Goal: Ask a question: Seek information or help from site administrators or community

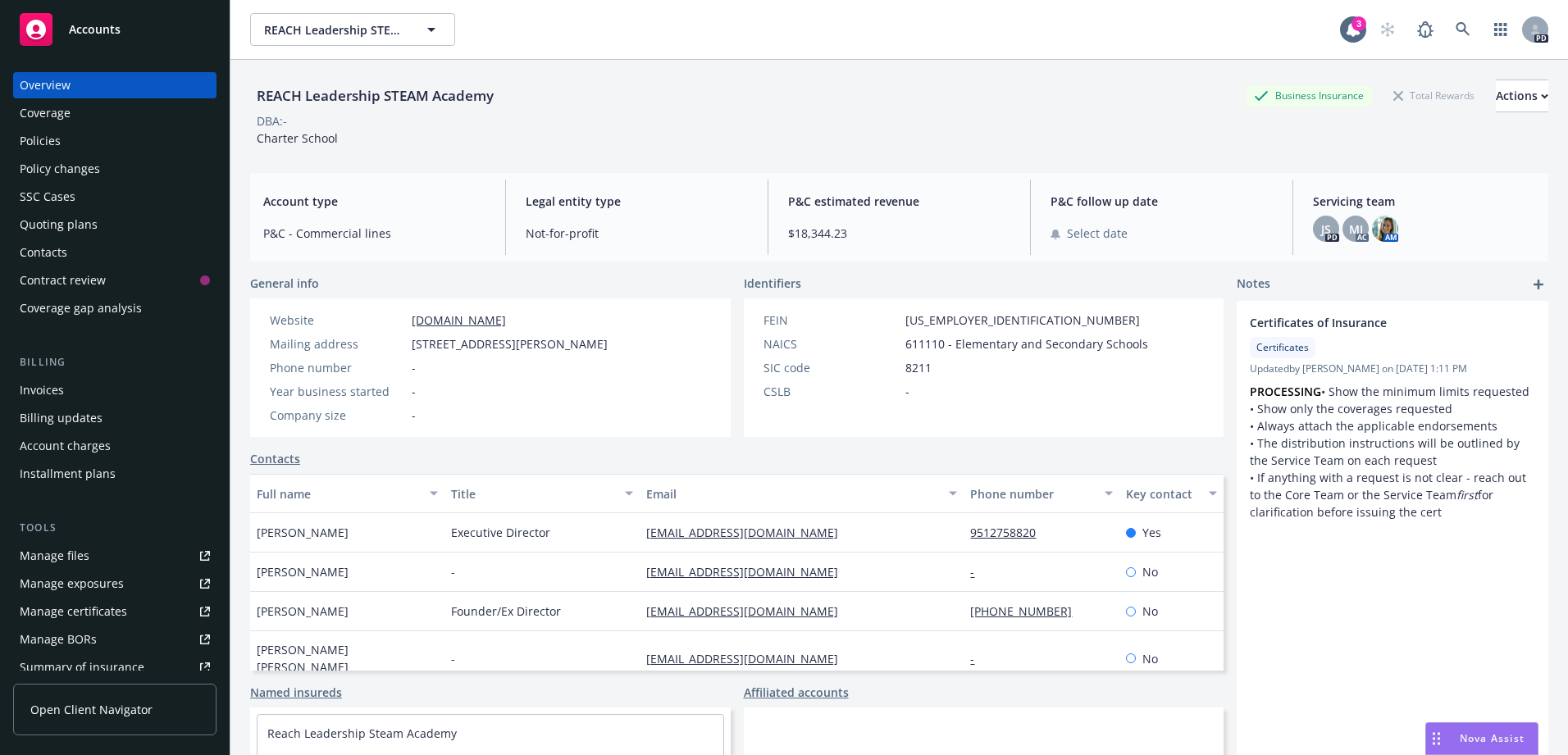
click at [1460, 737] on span "Nova Assist" at bounding box center [1492, 738] width 65 height 14
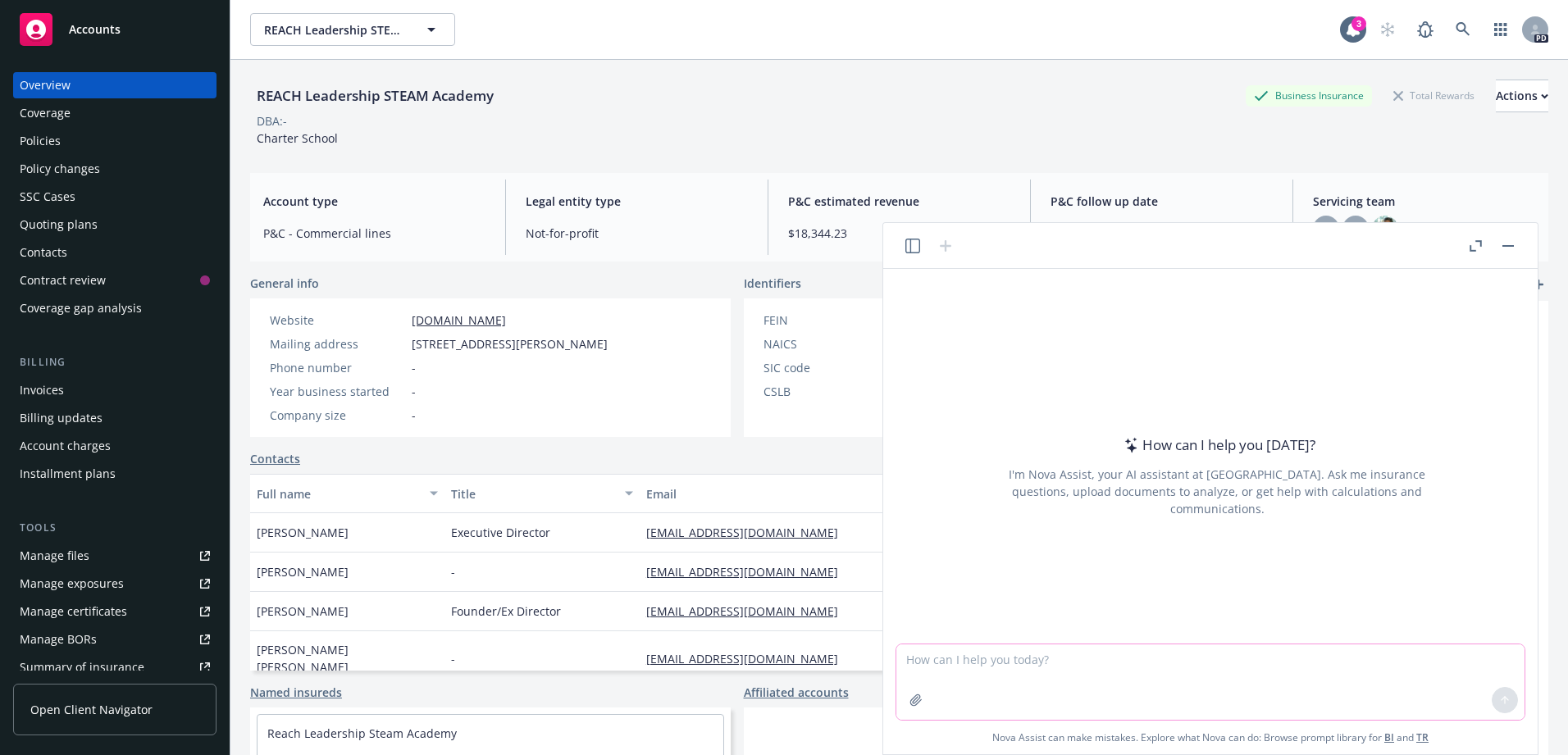
click at [1033, 656] on textarea at bounding box center [1210, 682] width 628 height 75
type textarea "what is the percentage increase going from 16,000,000 to $43,000,000"
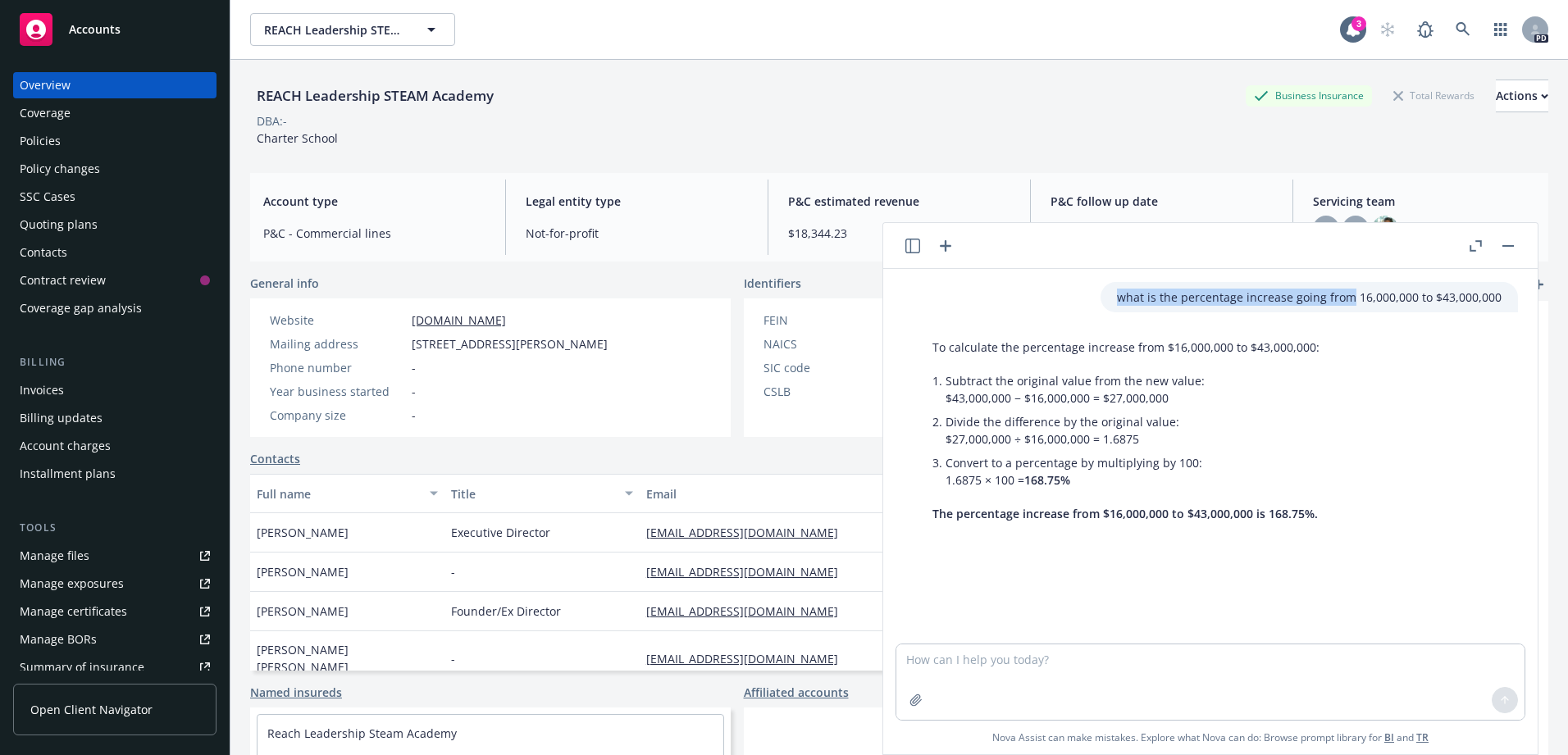
drag, startPoint x: 1117, startPoint y: 297, endPoint x: 1344, endPoint y: 299, distance: 227.0
click at [1344, 299] on p "what is the percentage increase going from 16,000,000 to $43,000,000" at bounding box center [1308, 297] width 384 height 17
copy p "what is the percentage increase going from"
click at [952, 665] on textarea at bounding box center [1210, 682] width 628 height 75
paste textarea "what is the percentage increase going from"
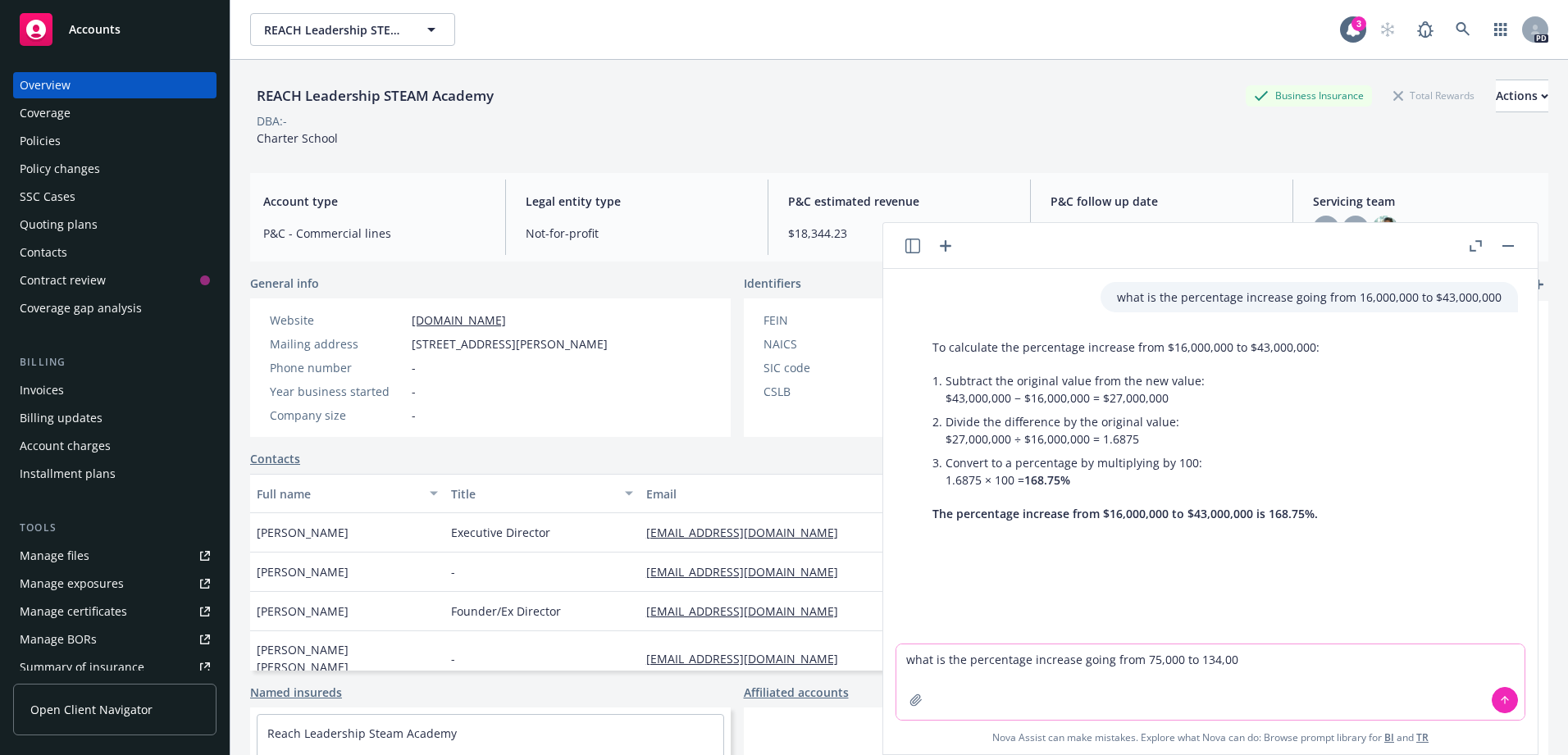
type textarea "what is the percentage increase going from 75,000 to 134,000"
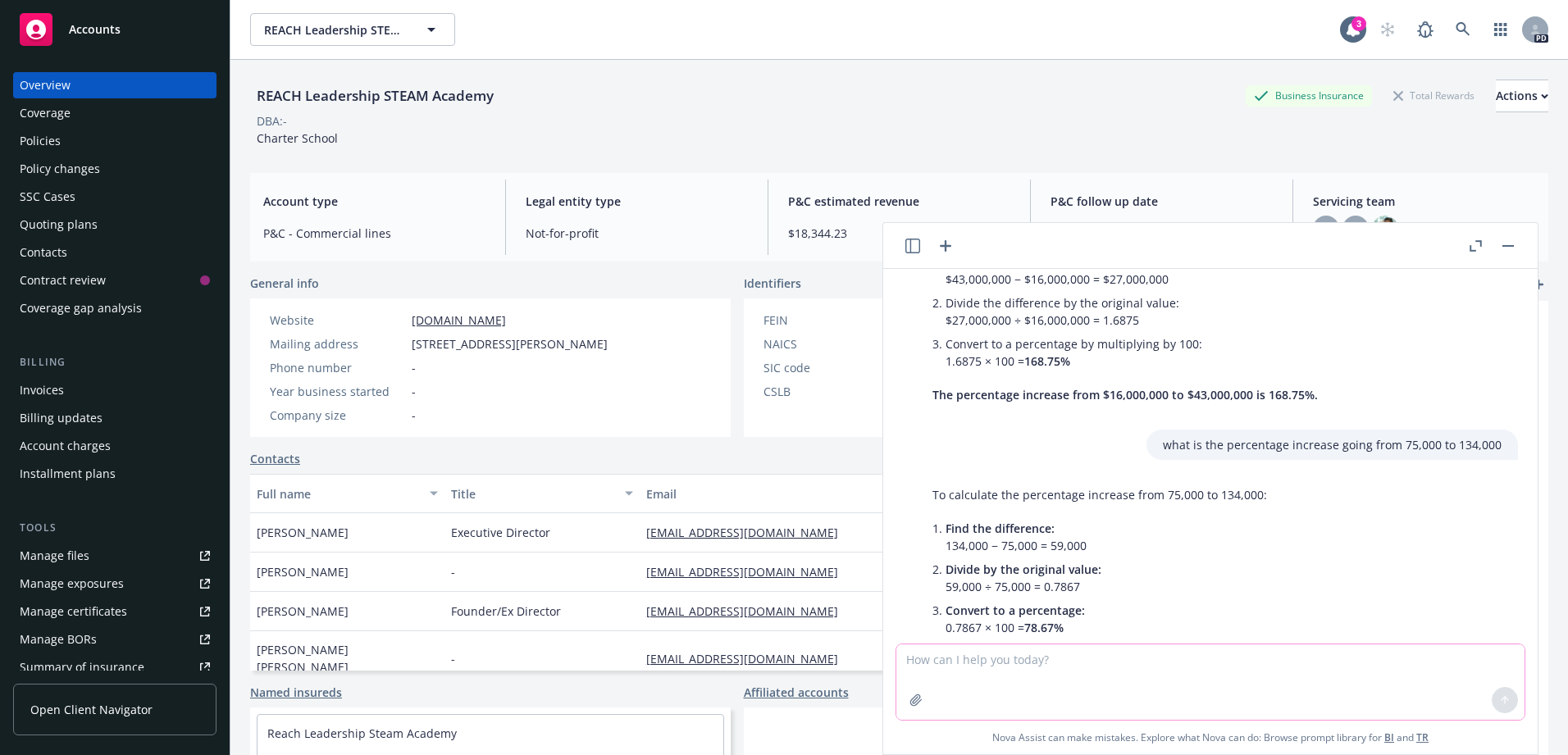
scroll to position [191, 0]
